Goal: Task Accomplishment & Management: Understand process/instructions

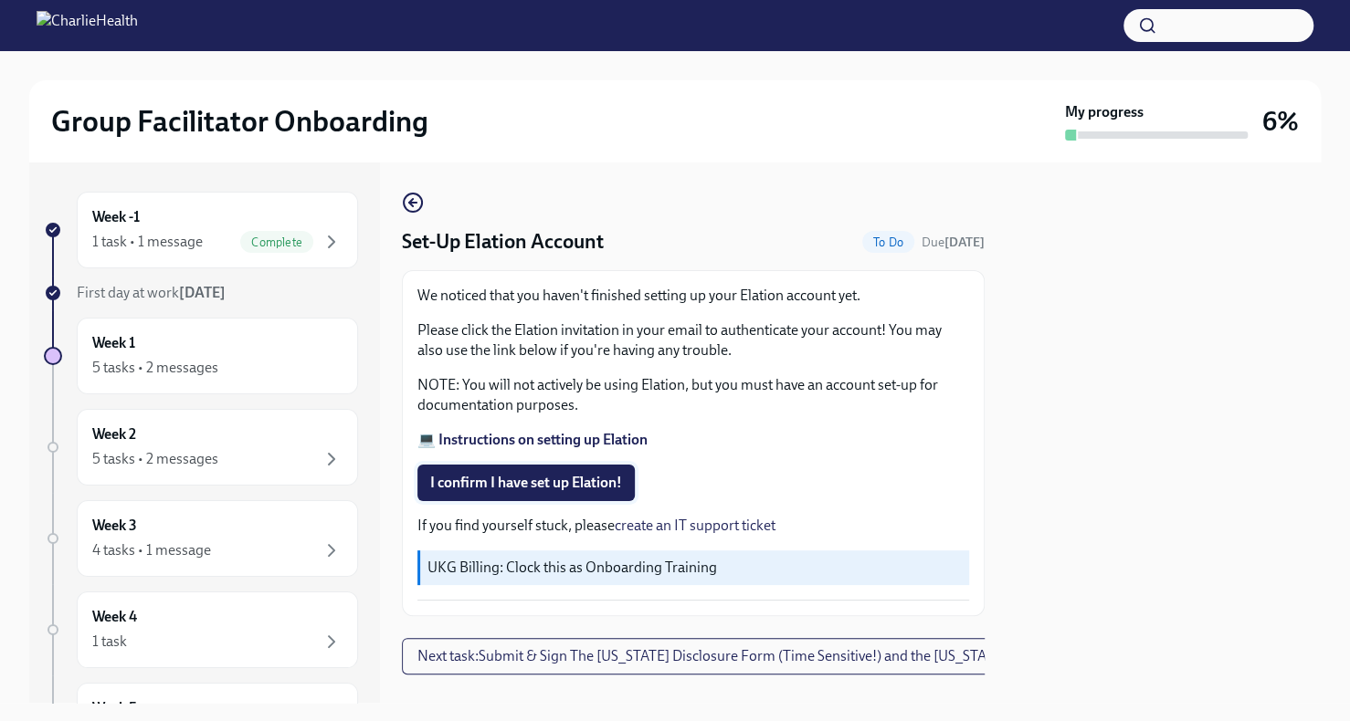
click at [550, 472] on button "I confirm I have set up Elation!" at bounding box center [525, 483] width 217 height 37
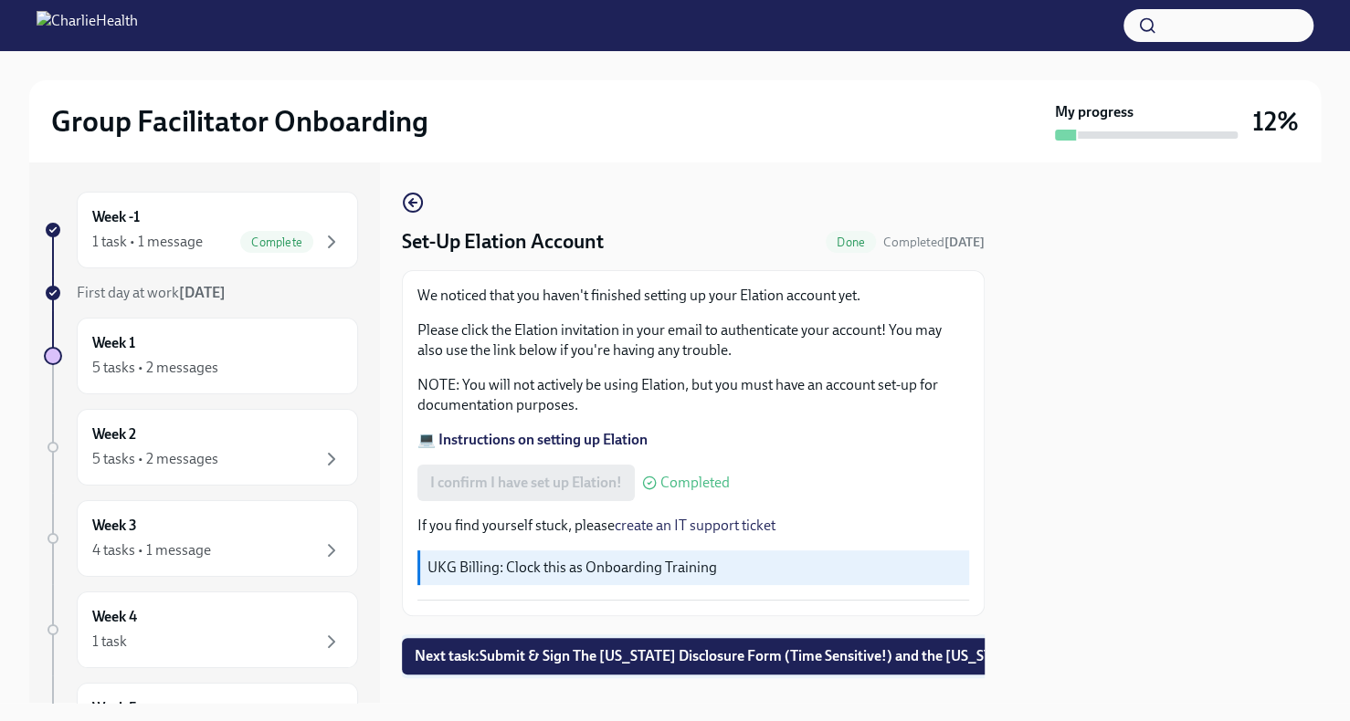
click at [831, 650] on span "Next task : Submit & Sign The [US_STATE] Disclosure Form (Time Sensitive!) and …" at bounding box center [779, 656] width 728 height 18
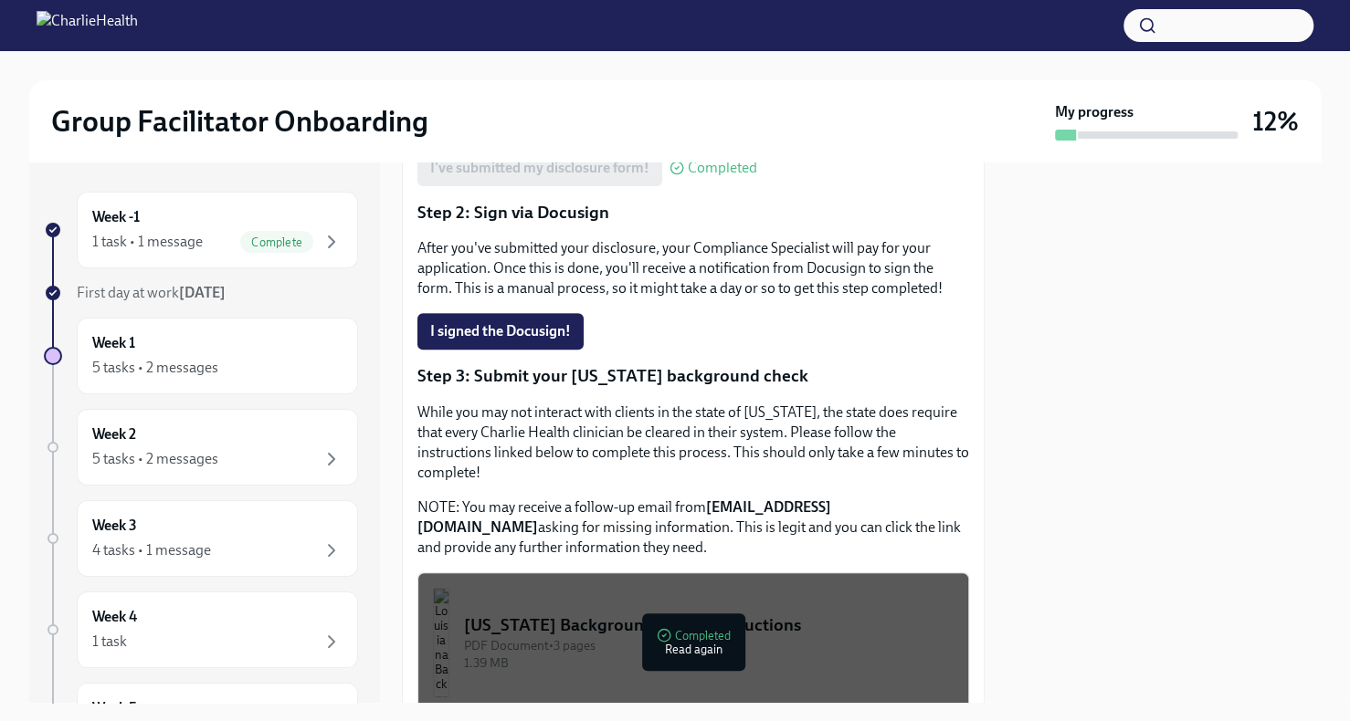
scroll to position [384, 0]
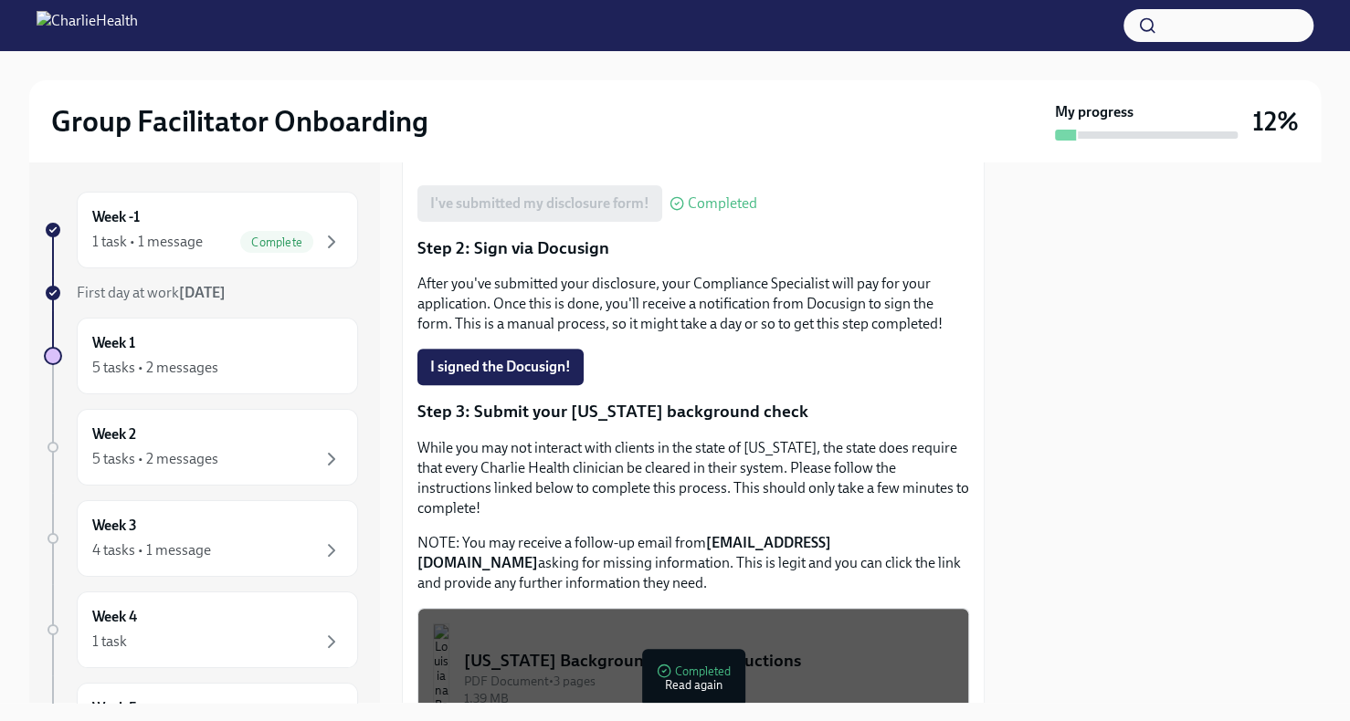
drag, startPoint x: 671, startPoint y: 531, endPoint x: 416, endPoint y: 536, distance: 254.8
click at [417, 536] on p "NOTE: You may receive a follow-up email from [EMAIL_ADDRESS][DOMAIN_NAME] askin…" at bounding box center [693, 563] width 552 height 60
copy strong "[EMAIL_ADDRESS][DOMAIN_NAME]"
click at [478, 358] on span "I signed the Docusign!" at bounding box center [500, 367] width 141 height 18
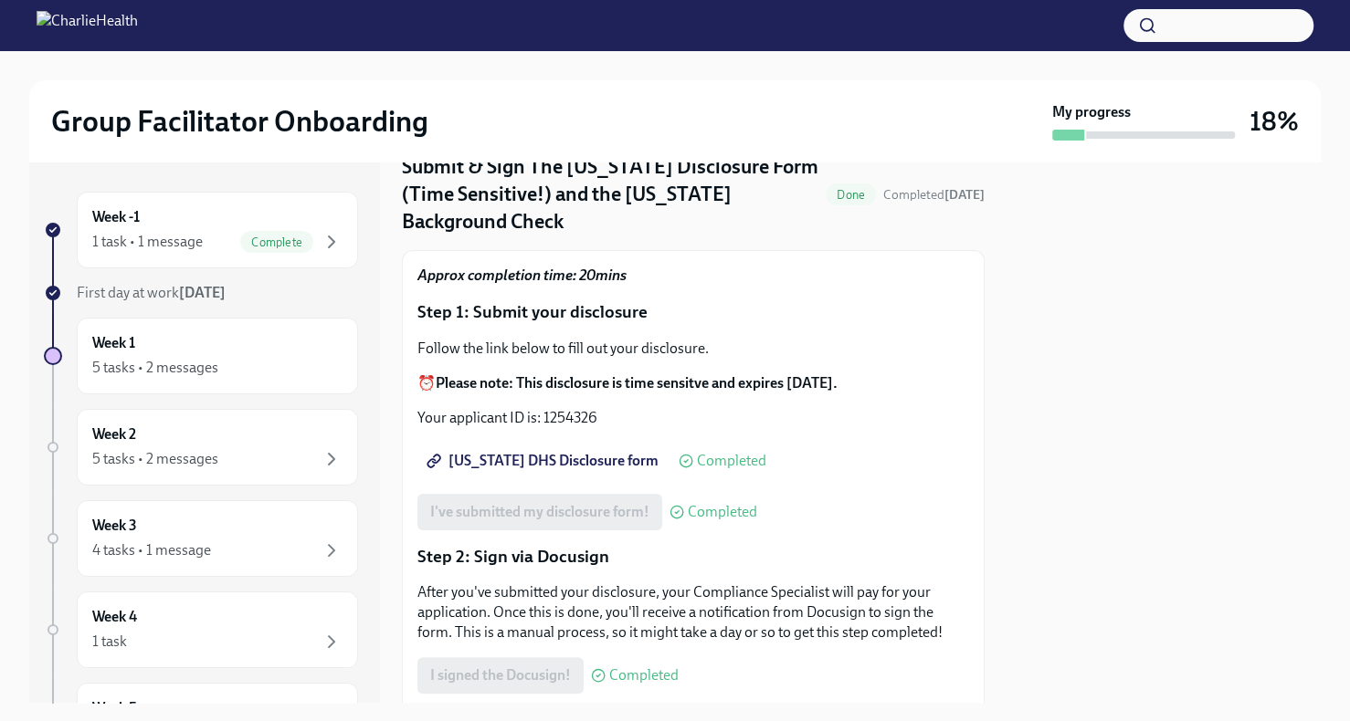
scroll to position [0, 0]
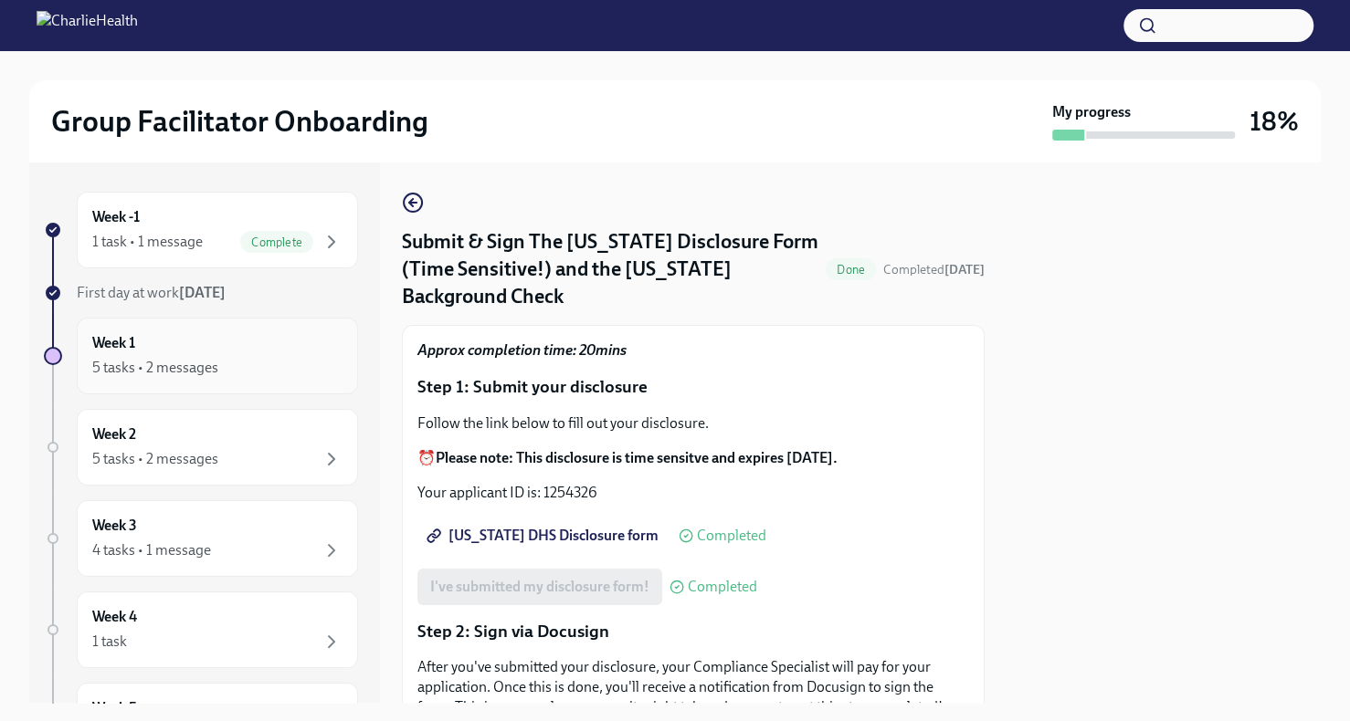
click at [300, 342] on div "Week 1 5 tasks • 2 messages" at bounding box center [217, 356] width 250 height 46
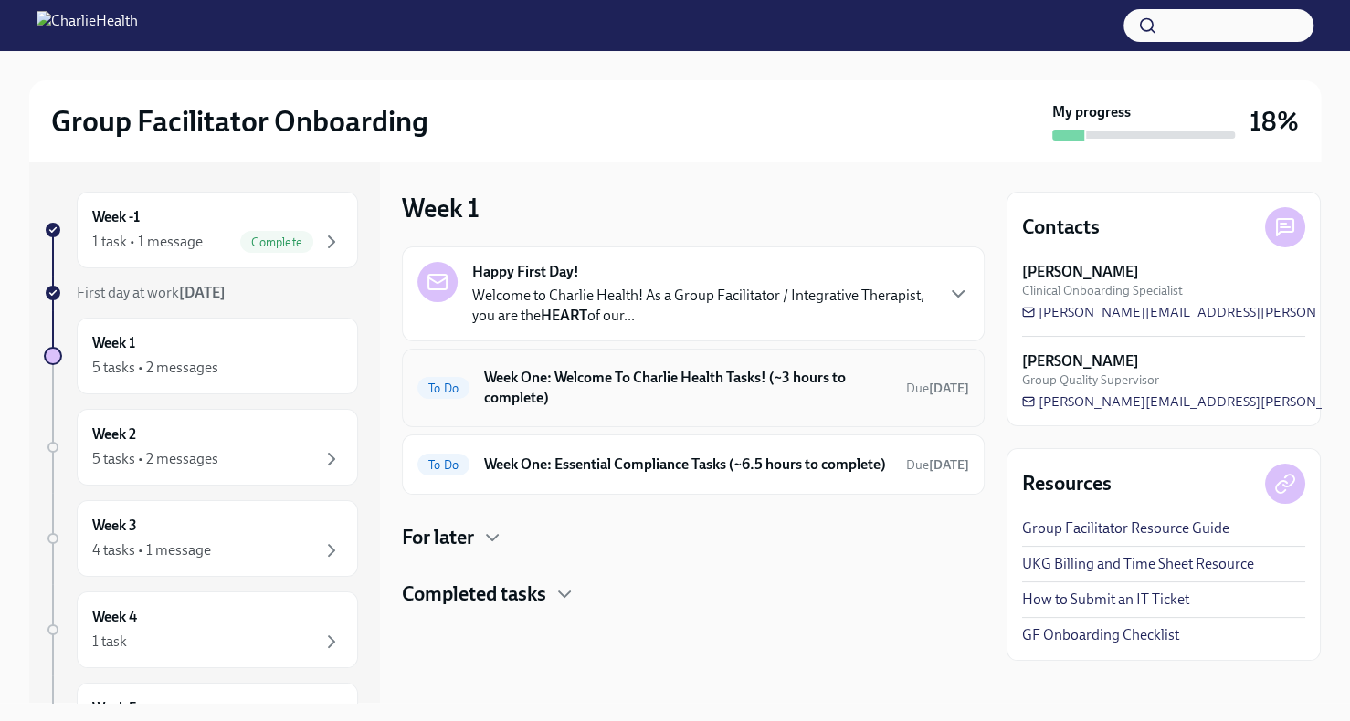
click at [605, 384] on h6 "Week One: Welcome To Charlie Health Tasks! (~3 hours to complete)" at bounding box center [687, 388] width 407 height 40
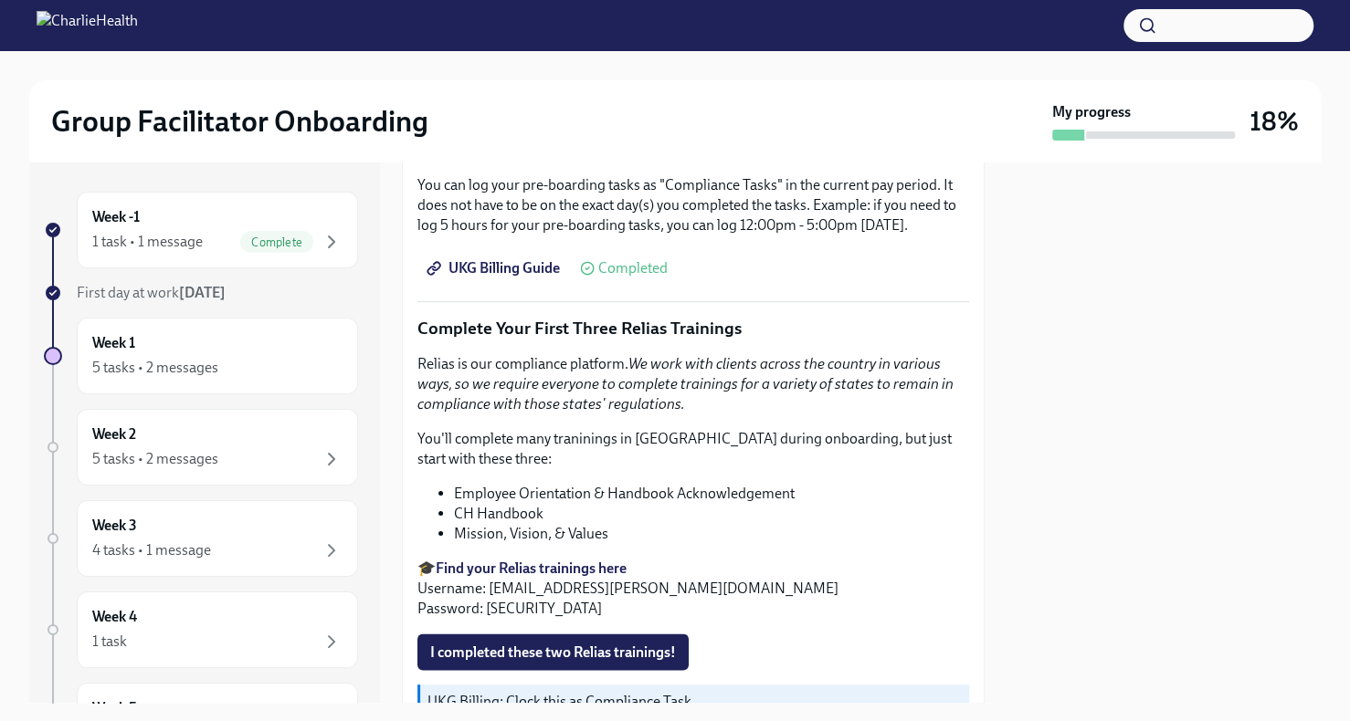
scroll to position [1844, 0]
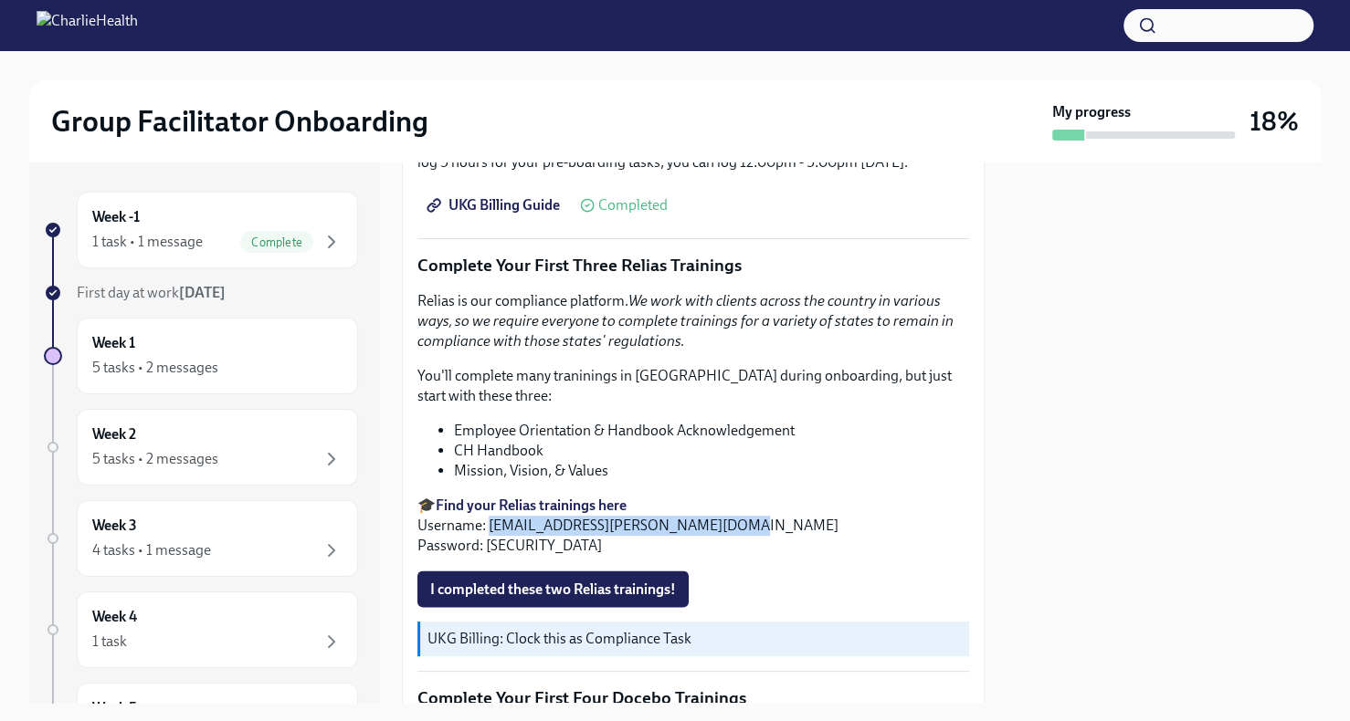
drag, startPoint x: 724, startPoint y: 515, endPoint x: 492, endPoint y: 510, distance: 232.0
click at [492, 510] on p "🎓 Find your Relias trainings here Username: [PERSON_NAME][EMAIL_ADDRESS][DOMAIN…" at bounding box center [693, 526] width 552 height 60
copy p "[EMAIL_ADDRESS][PERSON_NAME][DOMAIN_NAME]"
drag, startPoint x: 532, startPoint y: 534, endPoint x: 487, endPoint y: 536, distance: 45.7
click at [487, 536] on p "🎓 Find your Relias trainings here Username: [PERSON_NAME][EMAIL_ADDRESS][DOMAIN…" at bounding box center [693, 526] width 552 height 60
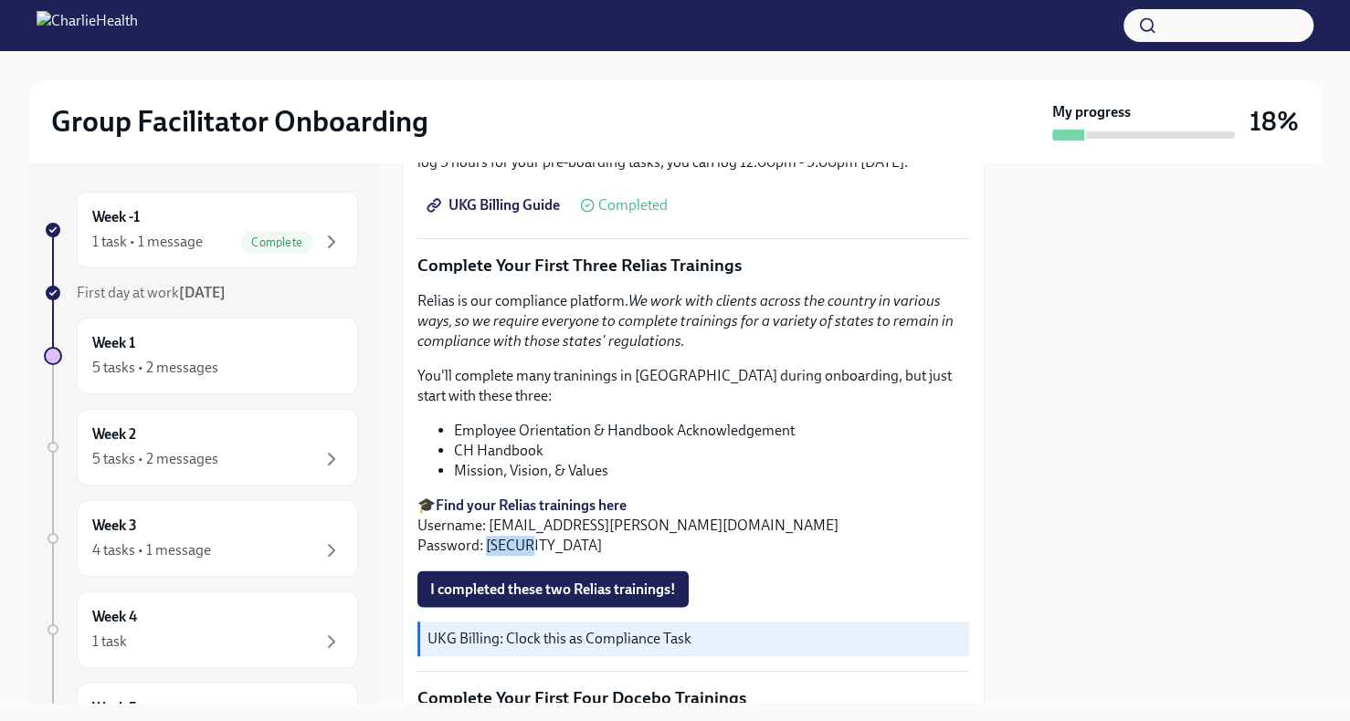
copy p "ch1234"
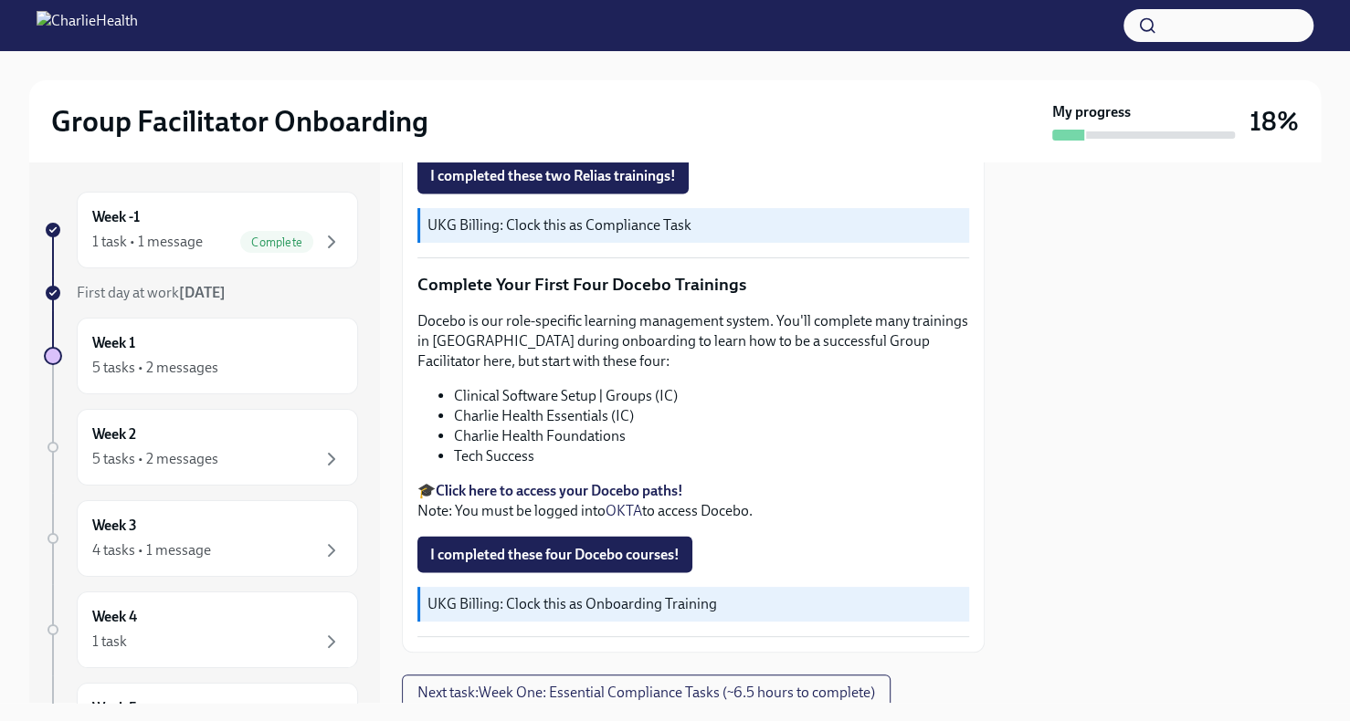
scroll to position [2313, 0]
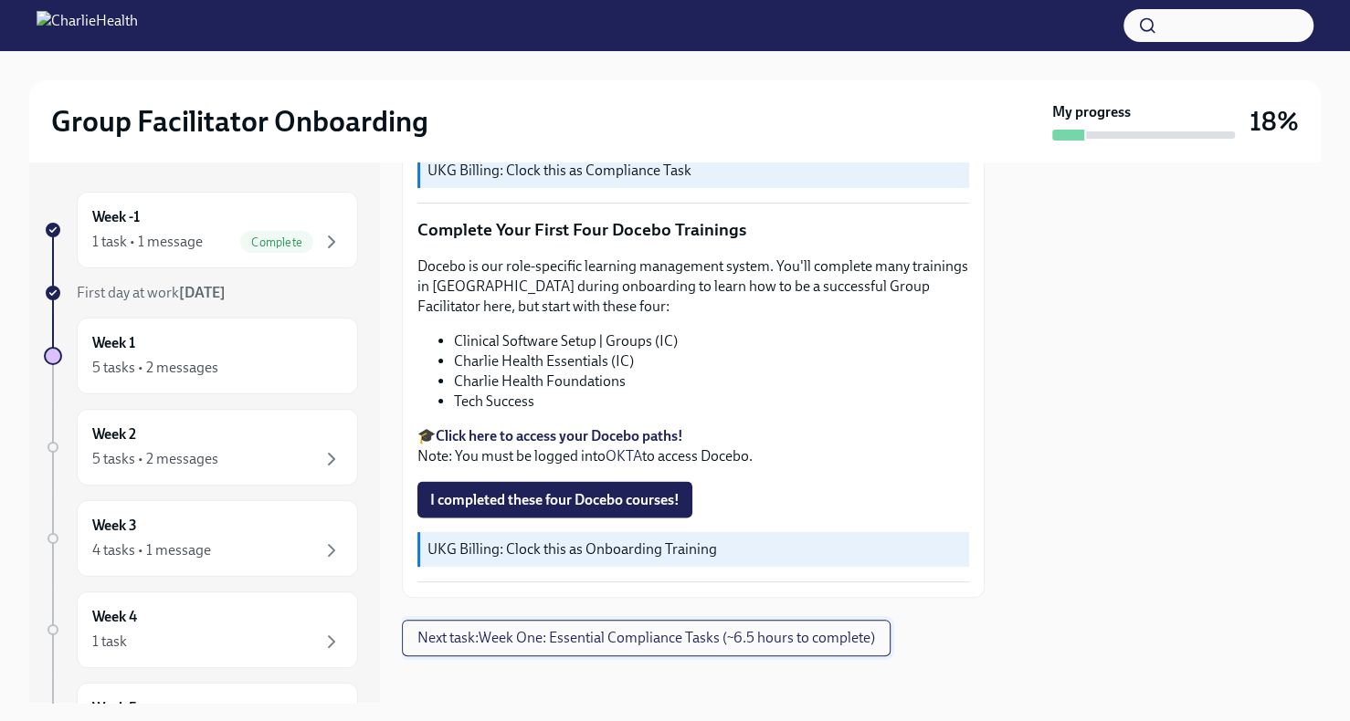
click at [710, 629] on span "Next task : Week One: Essential Compliance Tasks (~6.5 hours to complete)" at bounding box center [645, 638] width 457 height 18
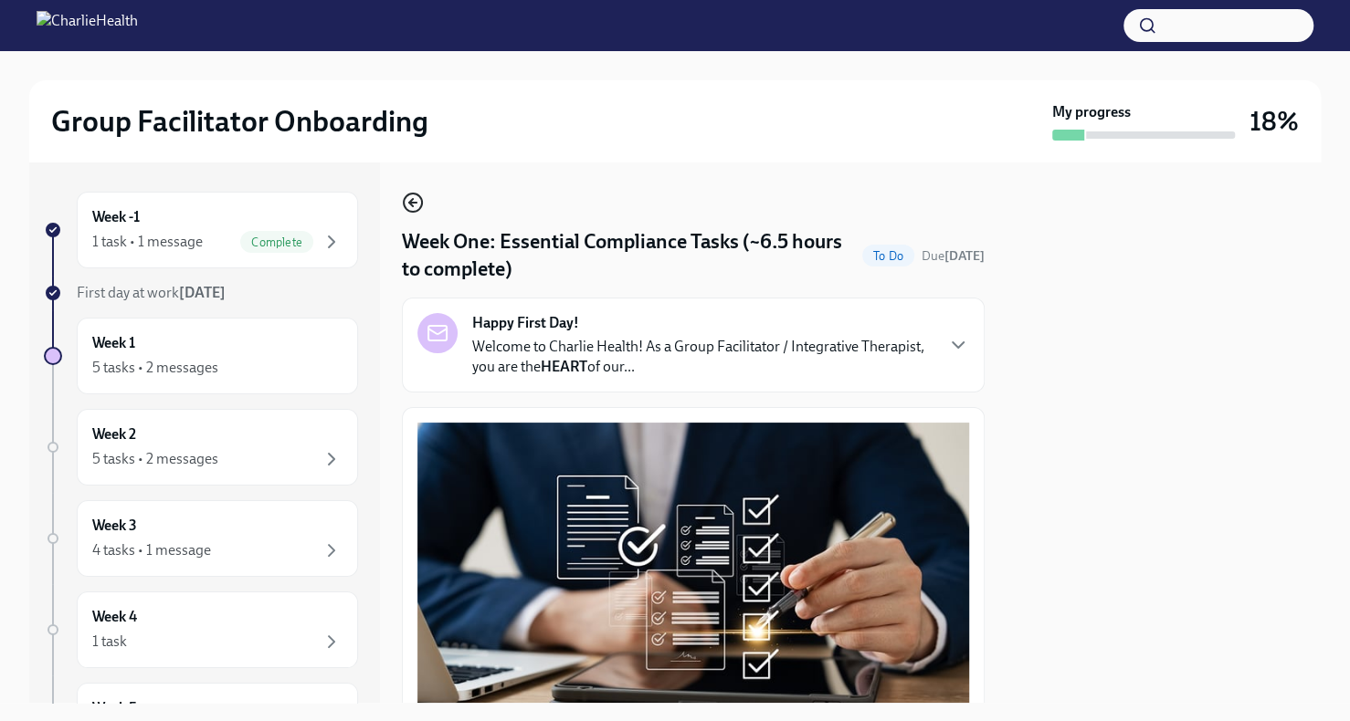
click at [417, 196] on circle "button" at bounding box center [413, 203] width 18 height 18
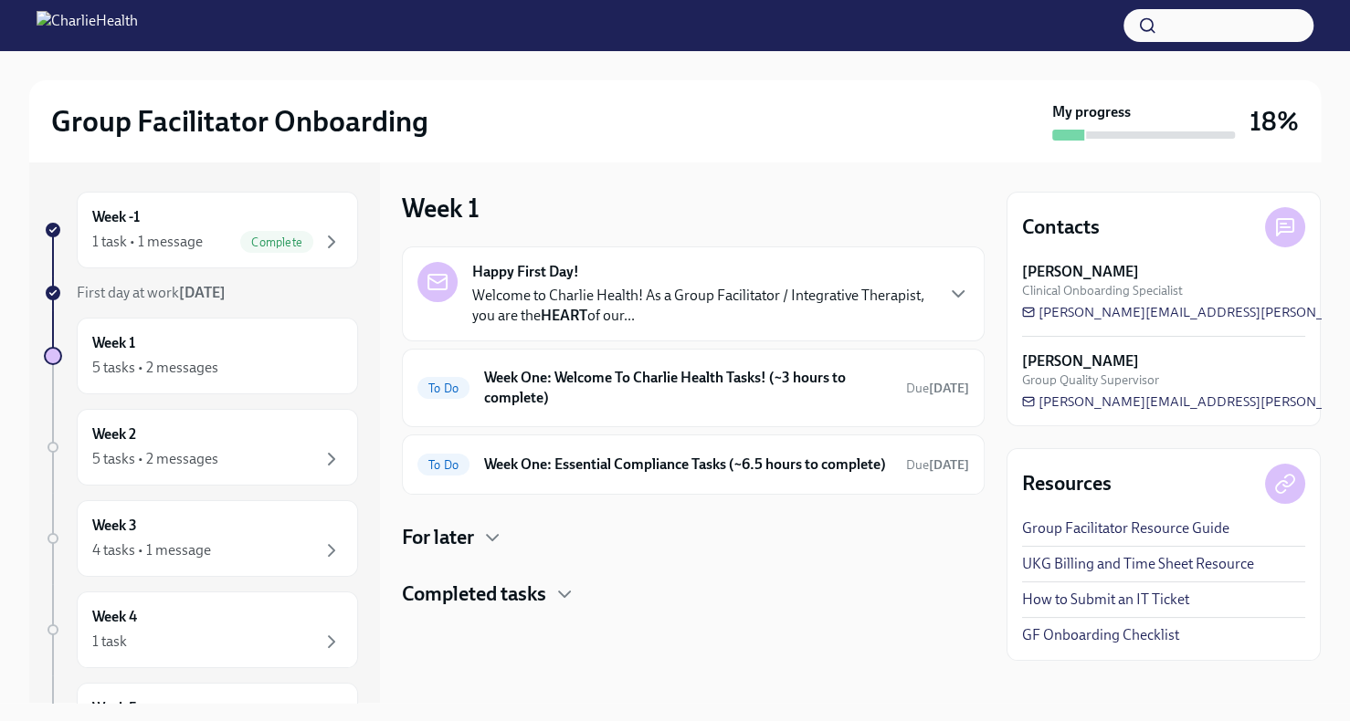
click at [526, 608] on h4 "Completed tasks" at bounding box center [474, 594] width 144 height 27
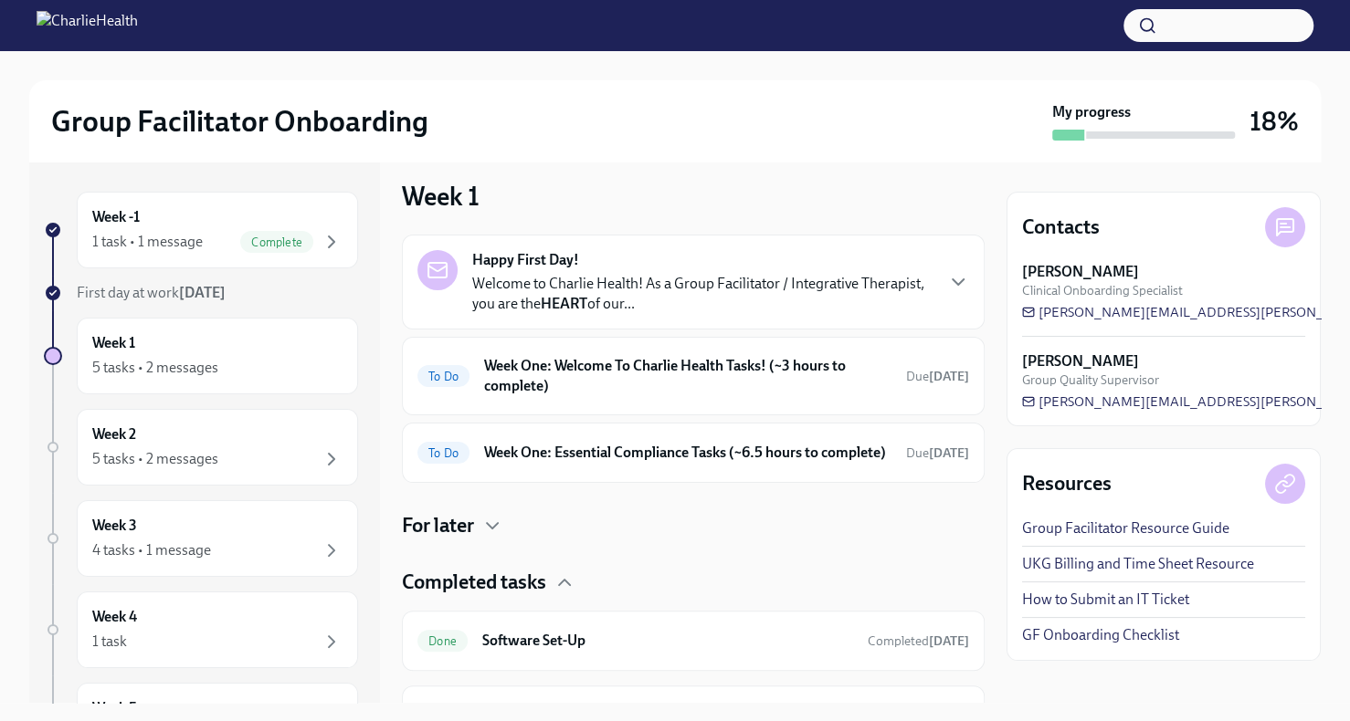
scroll to position [3, 0]
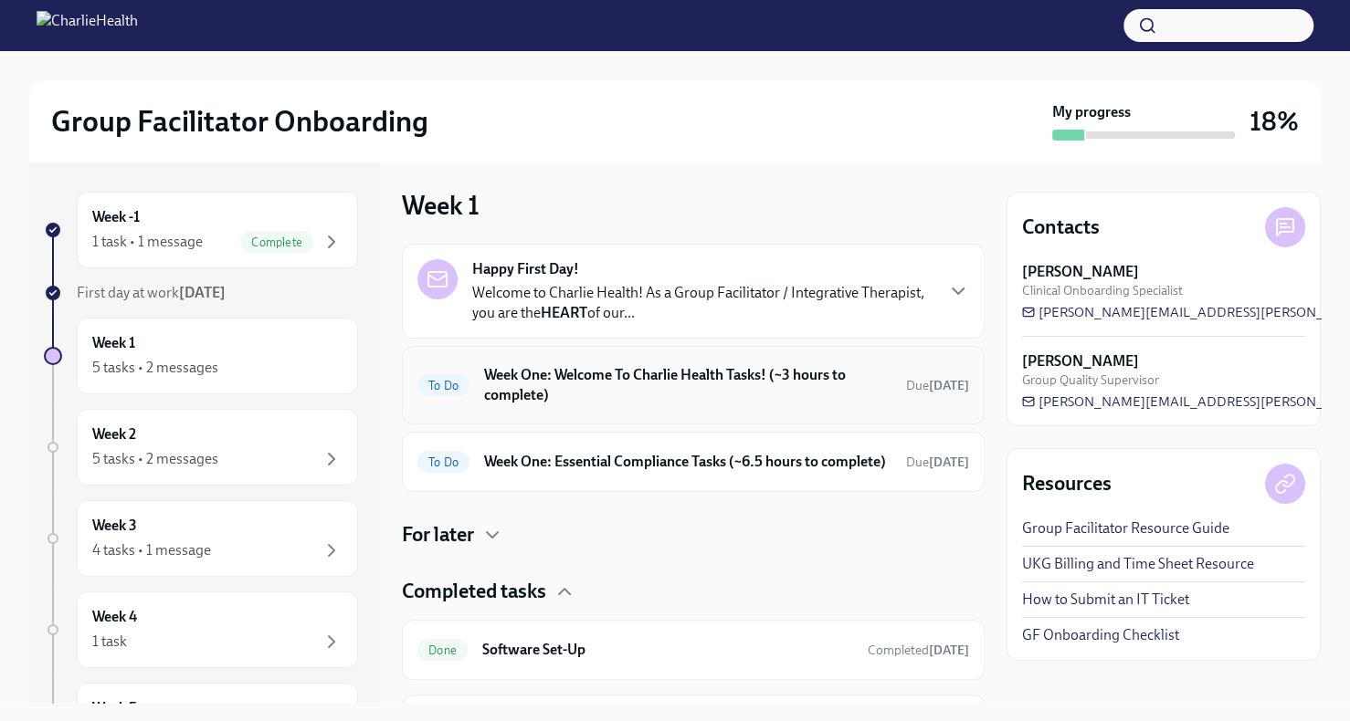
click at [707, 407] on div "To Do Week One: Welcome To Charlie Health Tasks! (~3 hours to complete) Due [DA…" at bounding box center [693, 385] width 552 height 47
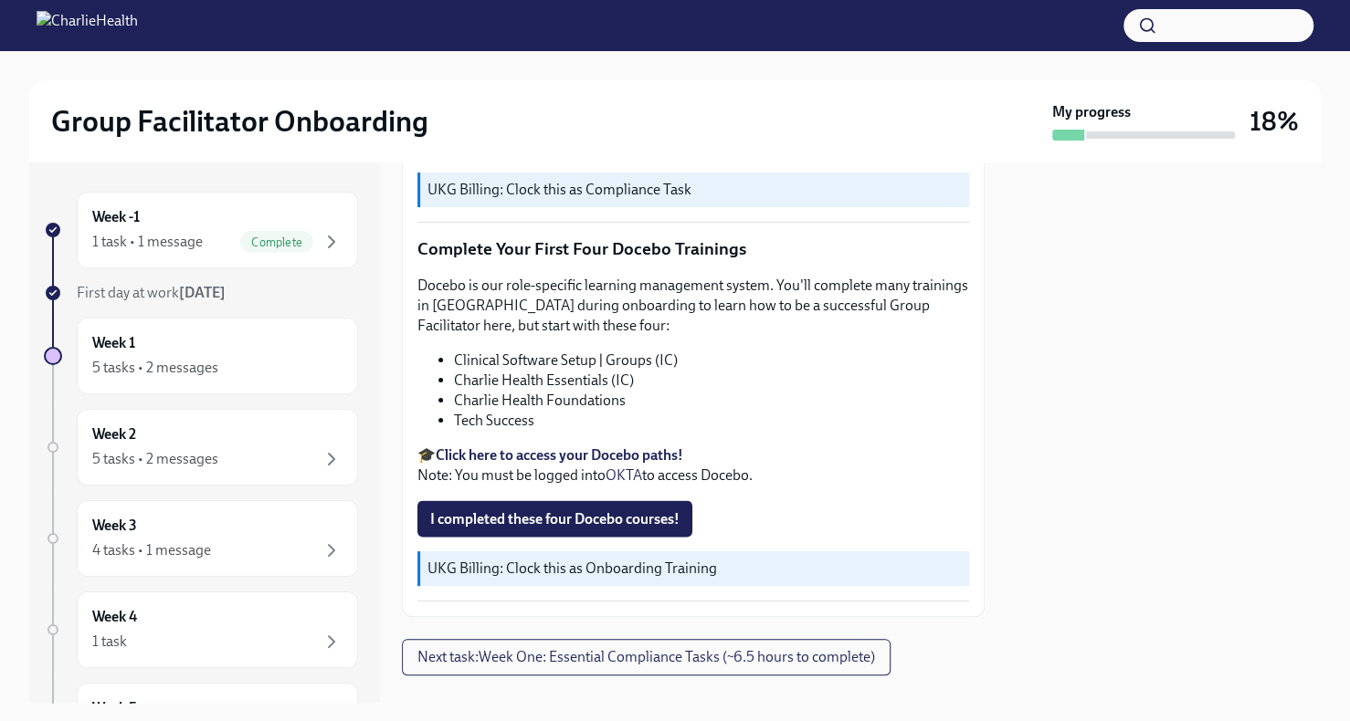
scroll to position [2313, 0]
